Goal: Task Accomplishment & Management: Manage account settings

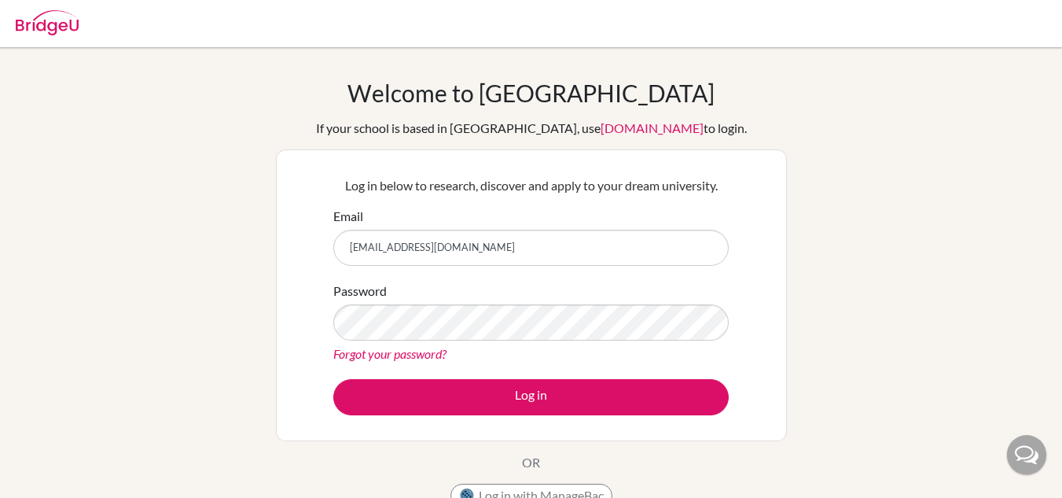
drag, startPoint x: 527, startPoint y: 245, endPoint x: 262, endPoint y: 243, distance: 265.0
click at [262, 243] on div "Welcome to BridgeU If your school is based in China, use app.bridge-u.com.cn to…" at bounding box center [531, 336] width 1062 height 514
type input "saimon.kunwar1@gmail.com"
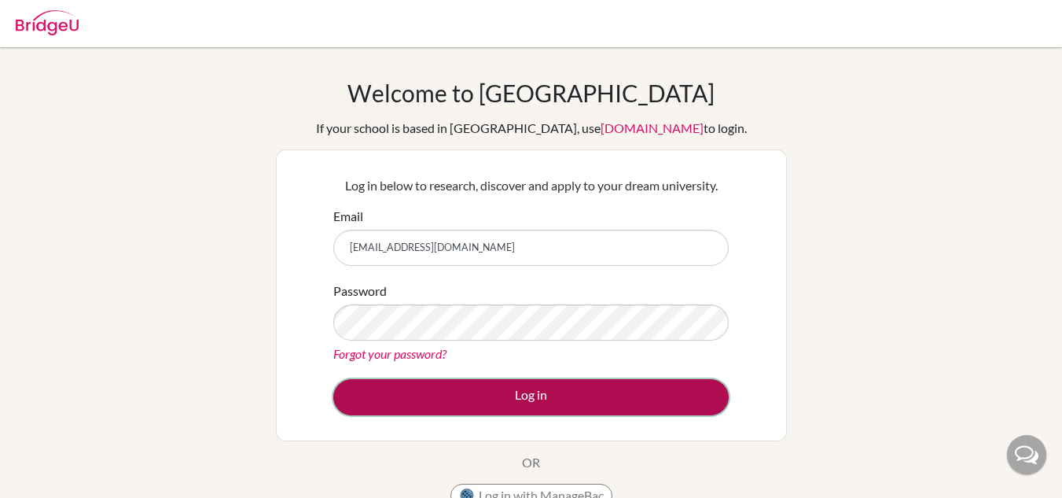
click at [477, 410] on button "Log in" at bounding box center [531, 397] width 396 height 36
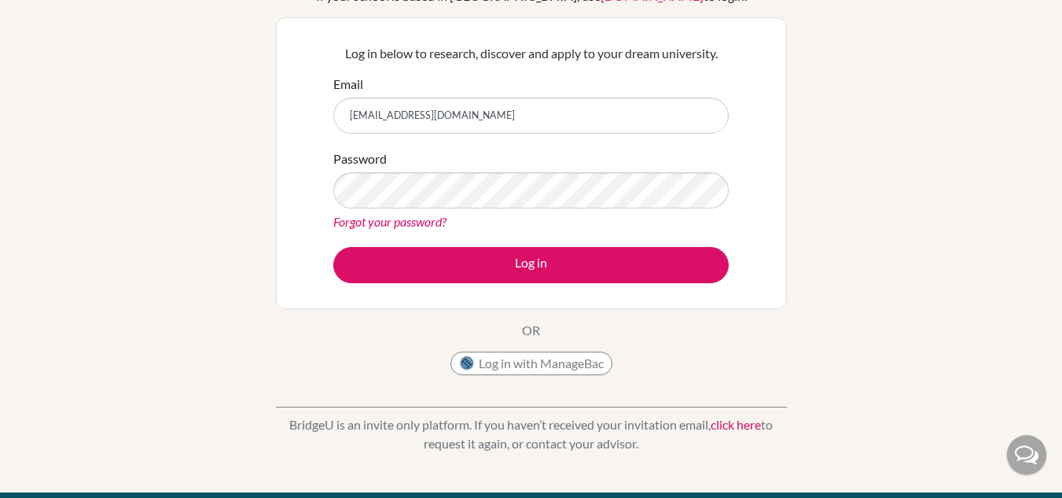
scroll to position [131, 0]
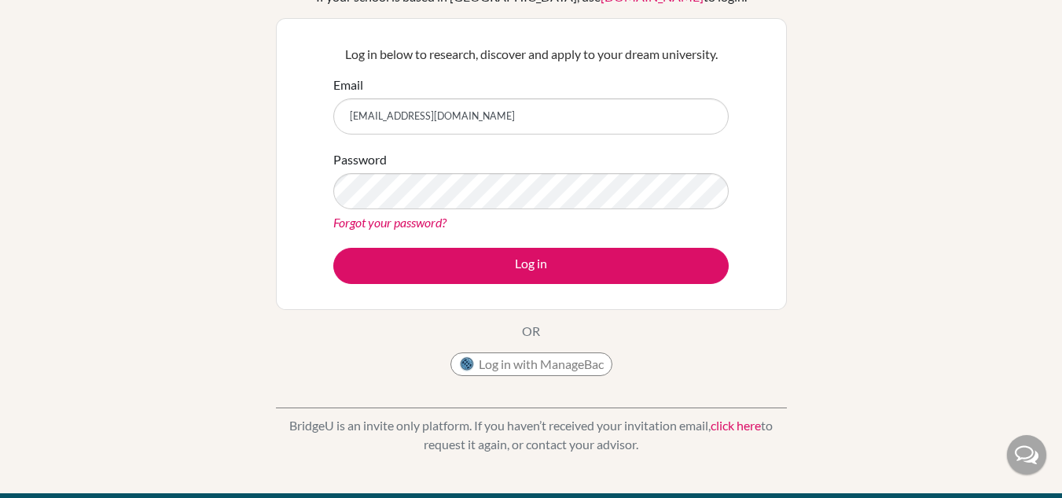
click at [373, 216] on link "Forgot your password?" at bounding box center [389, 222] width 113 height 15
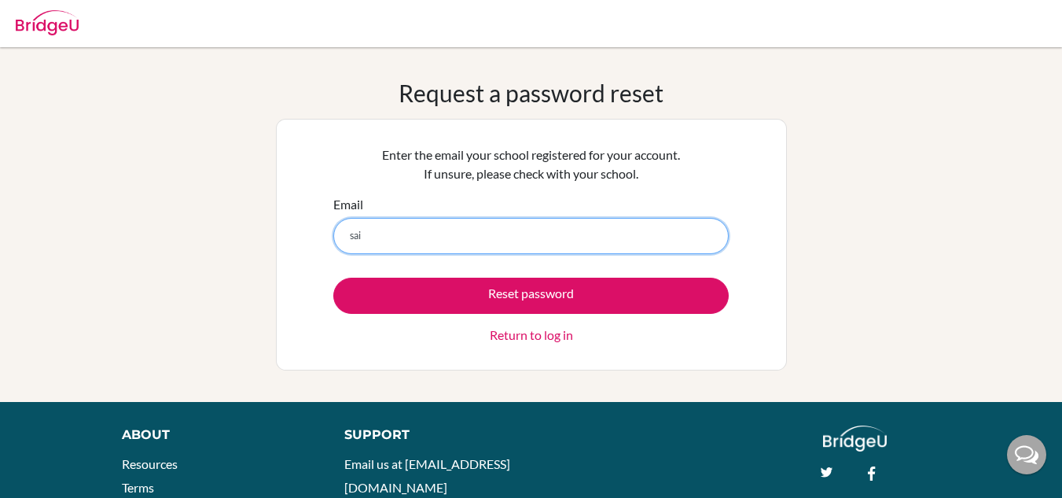
type input "saimon.kunwar1@gmail.com"
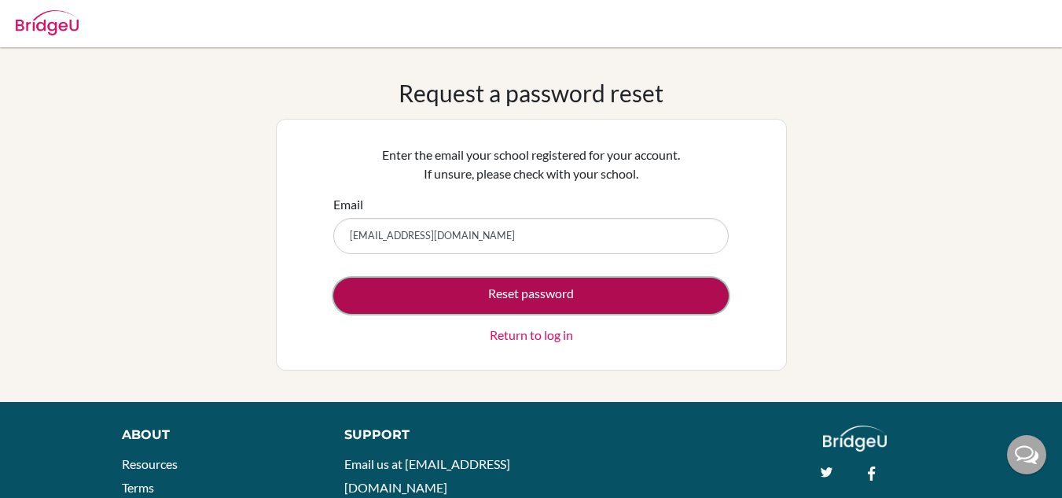
click at [575, 300] on button "Reset password" at bounding box center [531, 296] width 396 height 36
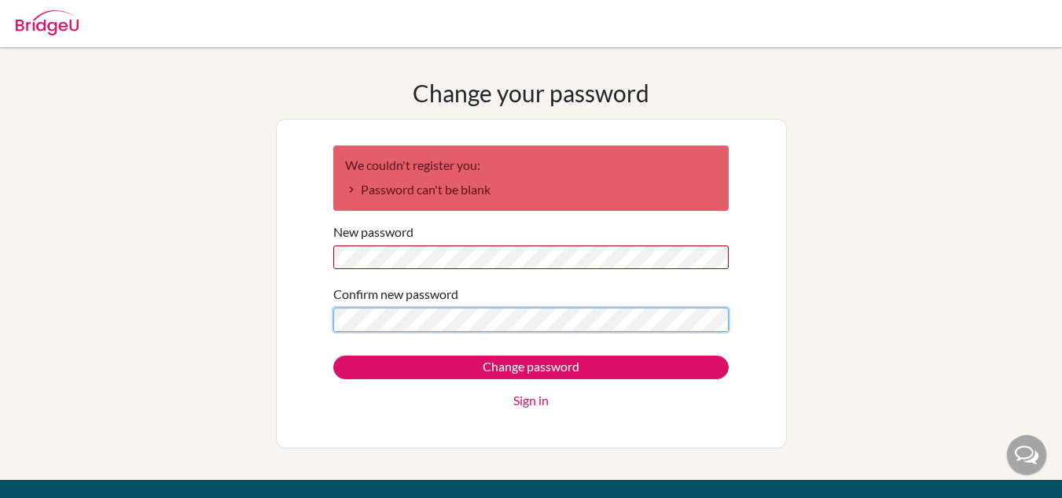
click at [410, 316] on form "We couldn't register you: Password can't be blank New password Confirm new pass…" at bounding box center [531, 277] width 396 height 265
click at [333, 355] on input "Change password" at bounding box center [531, 367] width 396 height 24
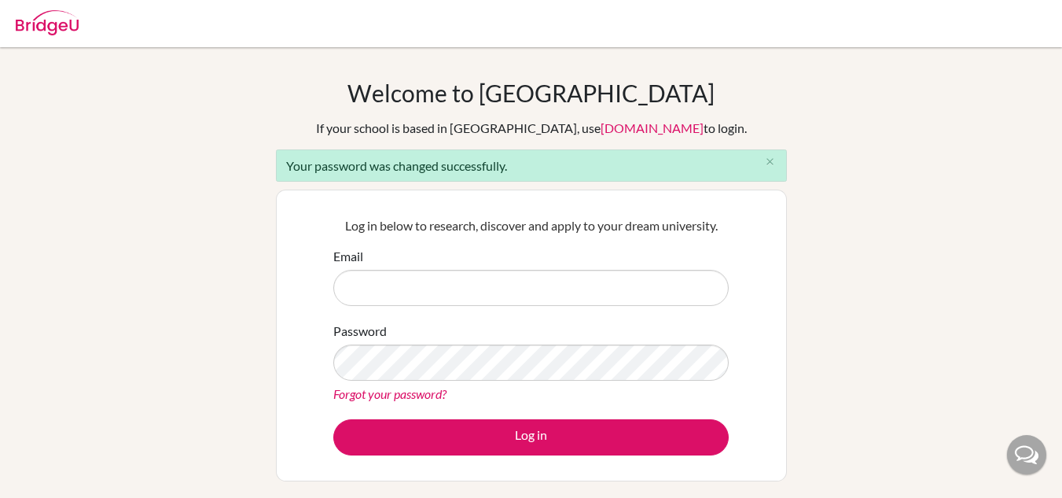
type input "[EMAIL_ADDRESS][DOMAIN_NAME]"
drag, startPoint x: 477, startPoint y: 294, endPoint x: 215, endPoint y: 278, distance: 262.3
click at [215, 278] on div "Welcome to [GEOGRAPHIC_DATA] If your school is based in [GEOGRAPHIC_DATA], use …" at bounding box center [531, 356] width 1062 height 554
type input "[EMAIL_ADDRESS][DOMAIN_NAME]"
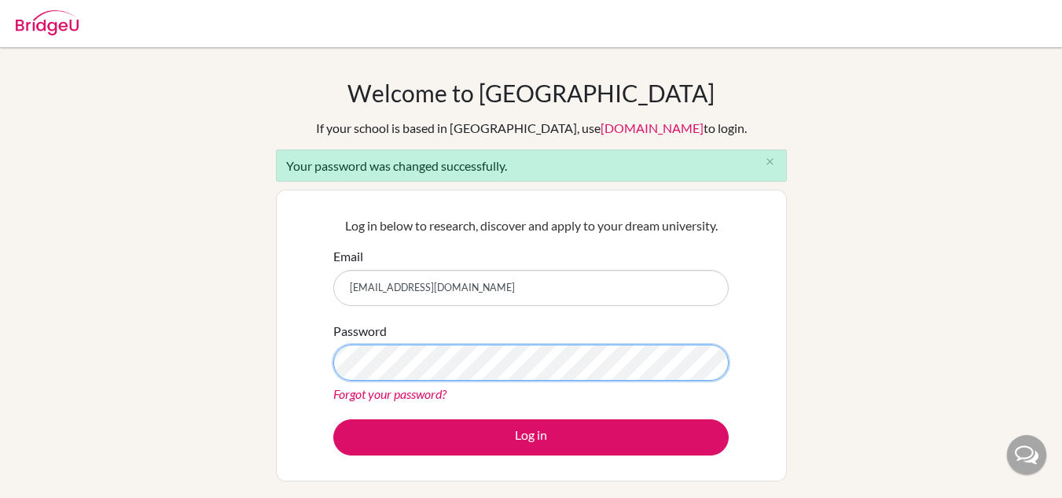
click at [333, 419] on button "Log in" at bounding box center [531, 437] width 396 height 36
